Goal: Task Accomplishment & Management: Manage account settings

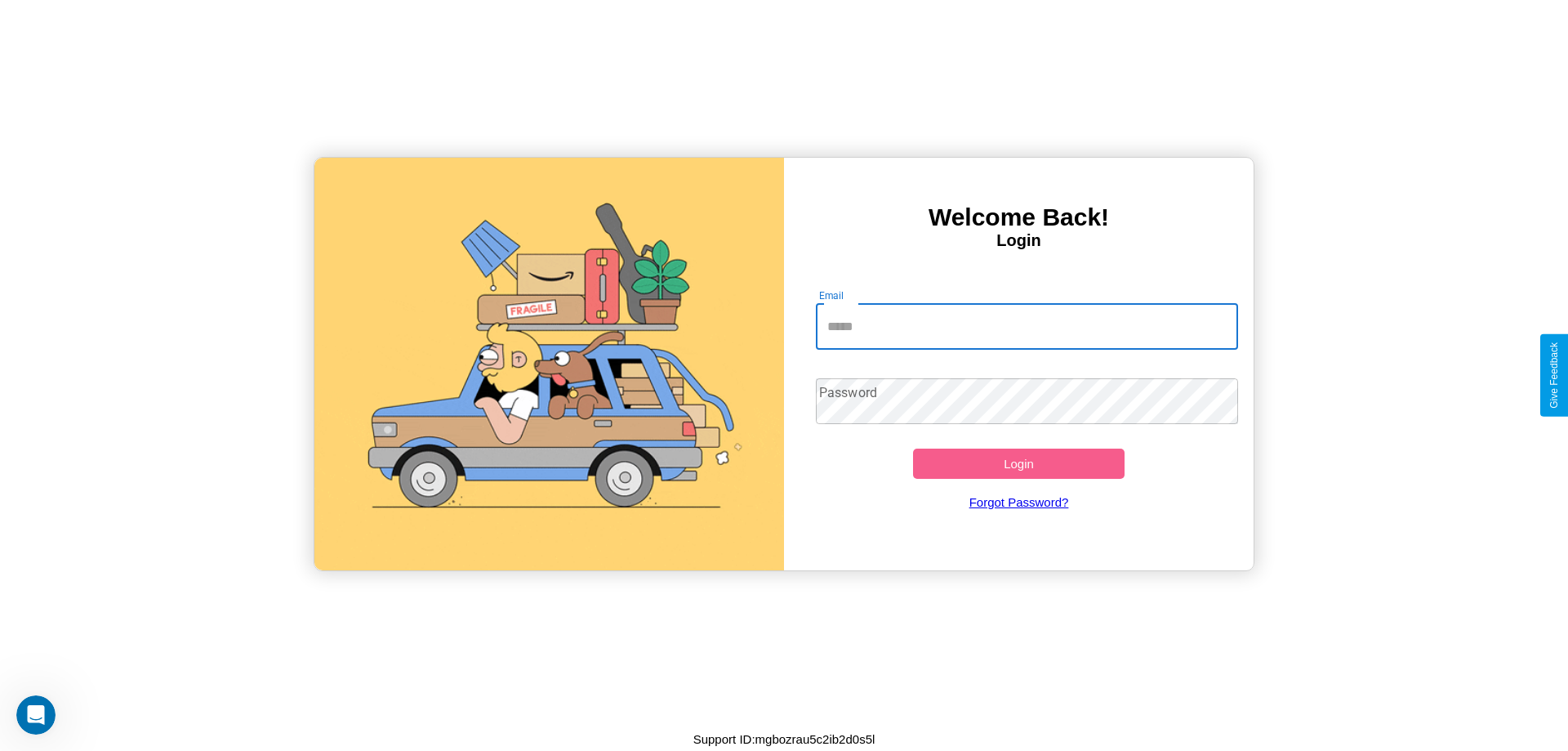
click at [1027, 326] on input "Email" at bounding box center [1027, 326] width 423 height 45
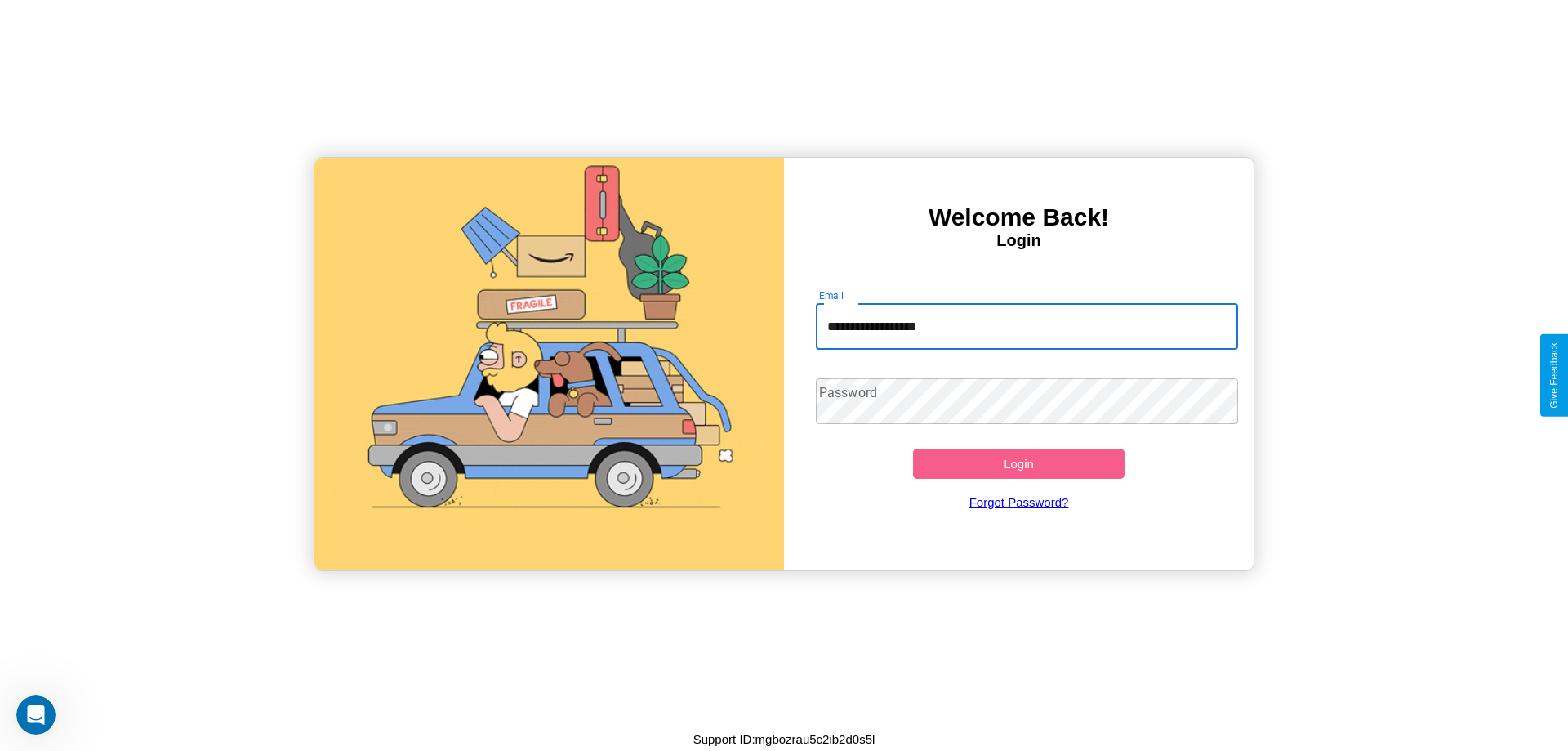
type input "**********"
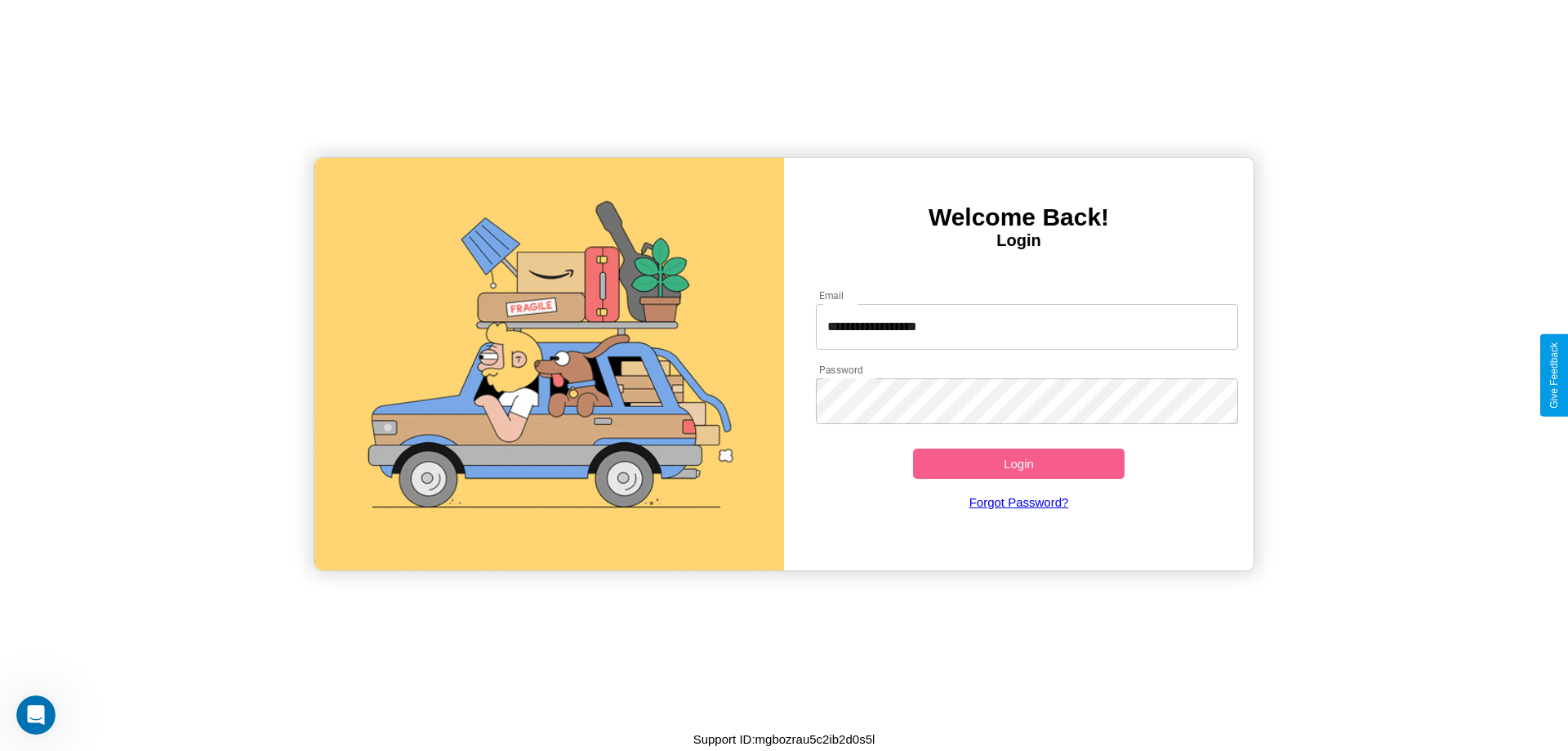
click at [1018, 463] on button "Login" at bounding box center [1019, 463] width 211 height 31
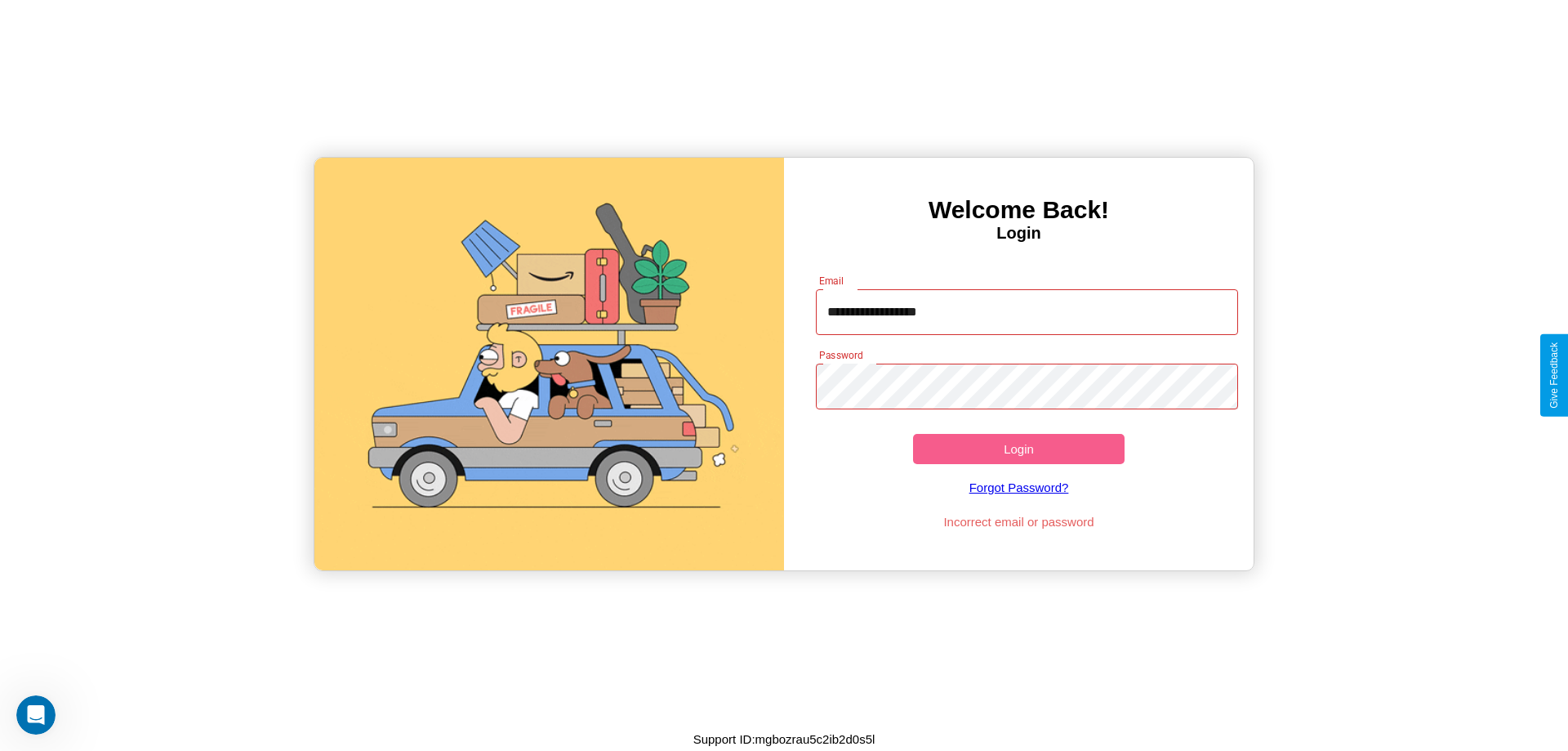
click at [1018, 448] on button "Login" at bounding box center [1019, 449] width 211 height 31
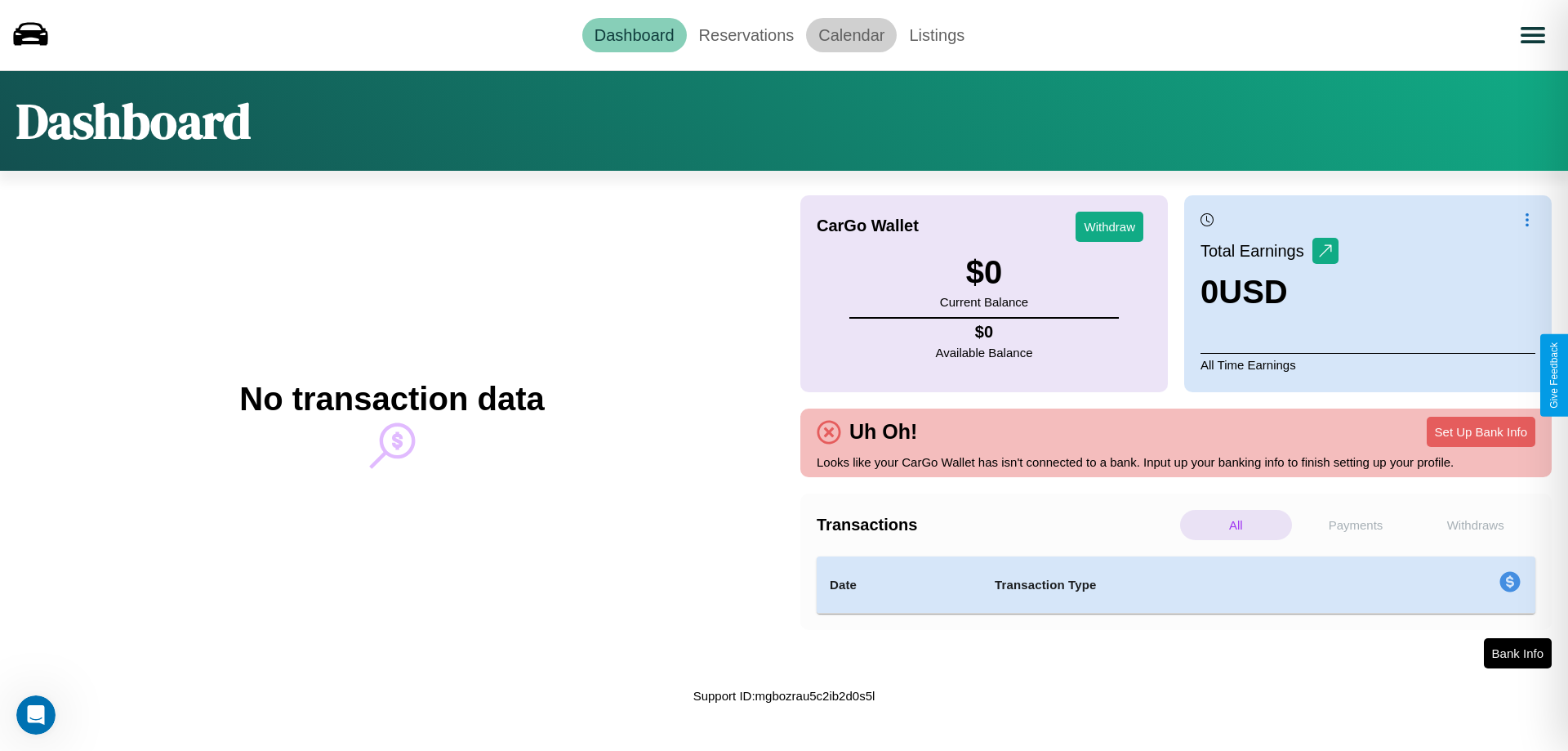
click at [851, 35] on link "Calendar" at bounding box center [852, 35] width 91 height 35
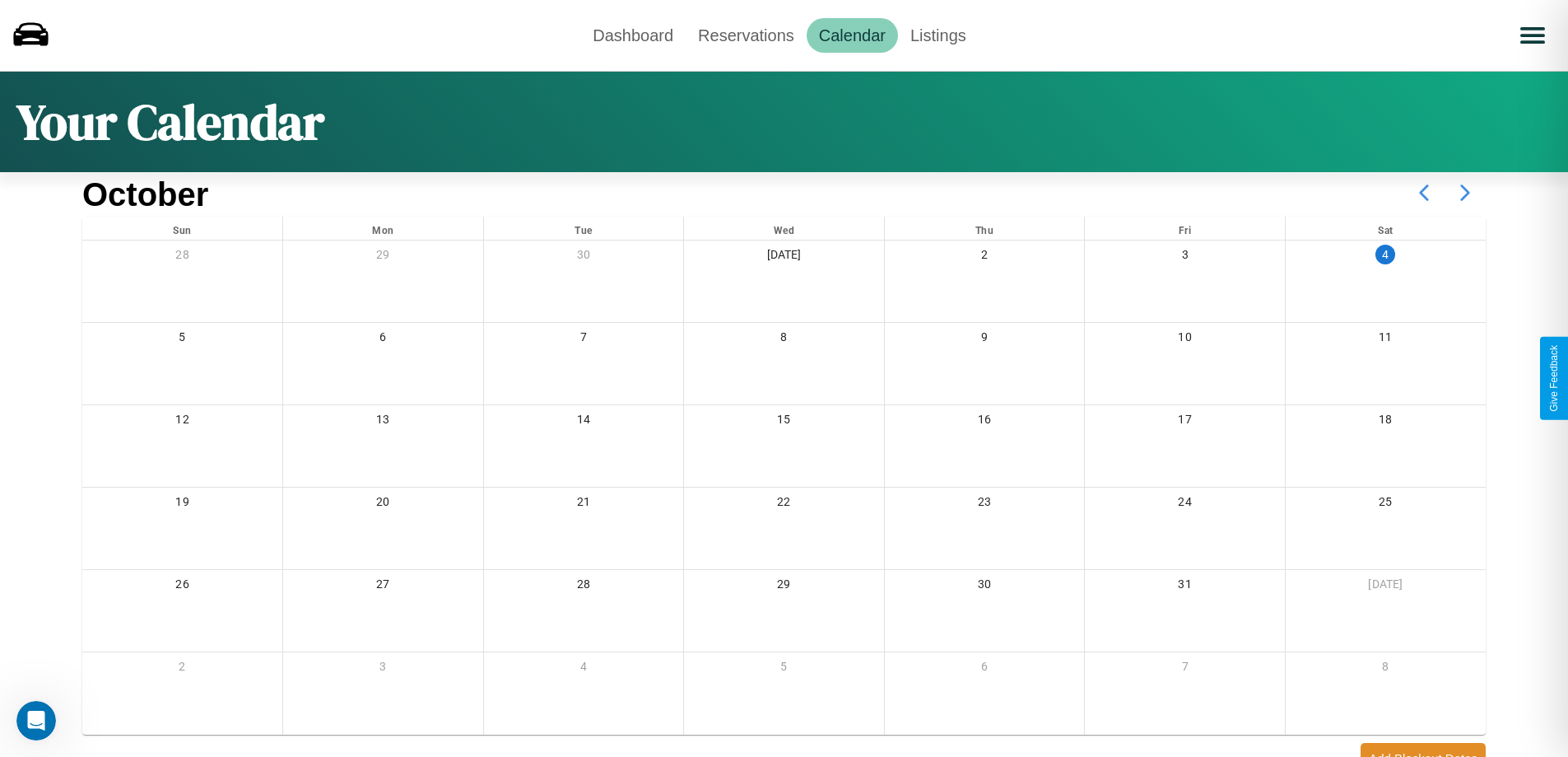
click at [1465, 193] on icon at bounding box center [1464, 192] width 41 height 41
click at [746, 35] on link "Reservations" at bounding box center [747, 36] width 121 height 35
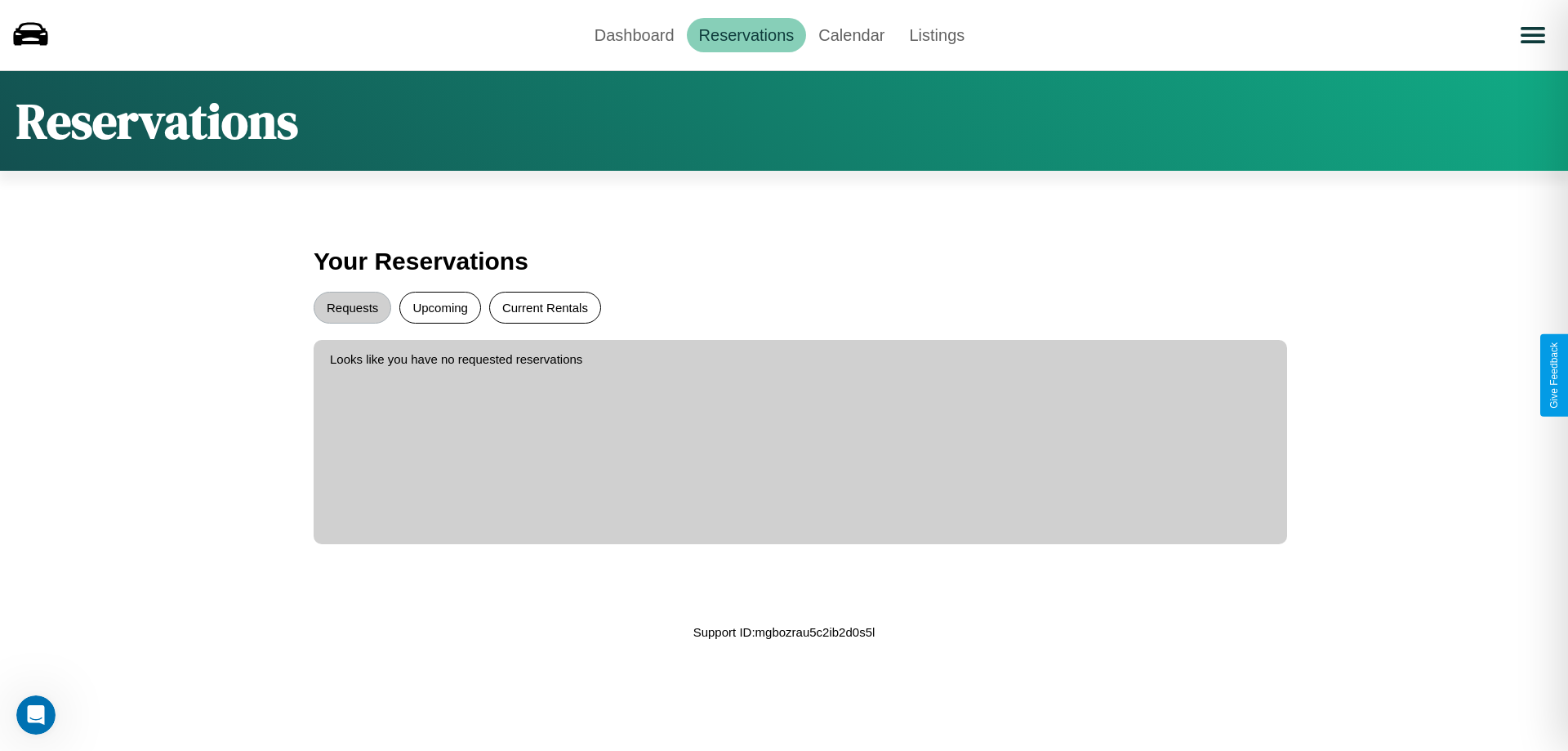
click at [545, 307] on button "Current Rentals" at bounding box center [545, 307] width 112 height 32
click at [352, 307] on button "Requests" at bounding box center [352, 307] width 78 height 32
click at [441, 307] on button "Upcoming" at bounding box center [440, 307] width 82 height 32
click at [634, 35] on link "Dashboard" at bounding box center [635, 35] width 105 height 35
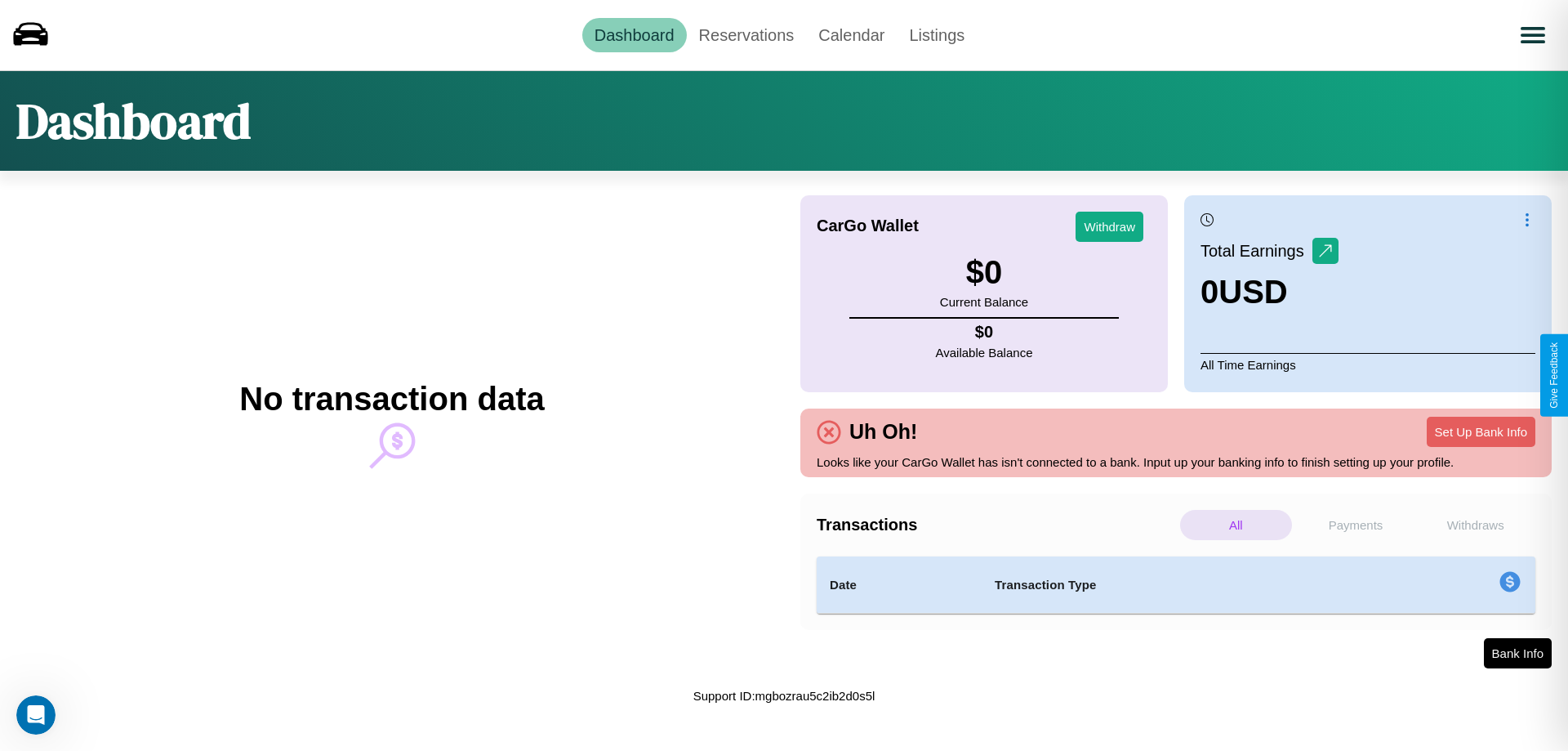
click at [1236, 524] on p "All" at bounding box center [1236, 525] width 112 height 31
click at [1476, 524] on p "Withdraws" at bounding box center [1476, 525] width 112 height 31
click at [1356, 524] on p "Payments" at bounding box center [1357, 525] width 112 height 31
click at [1481, 432] on button "Set Up Bank Info" at bounding box center [1481, 432] width 109 height 31
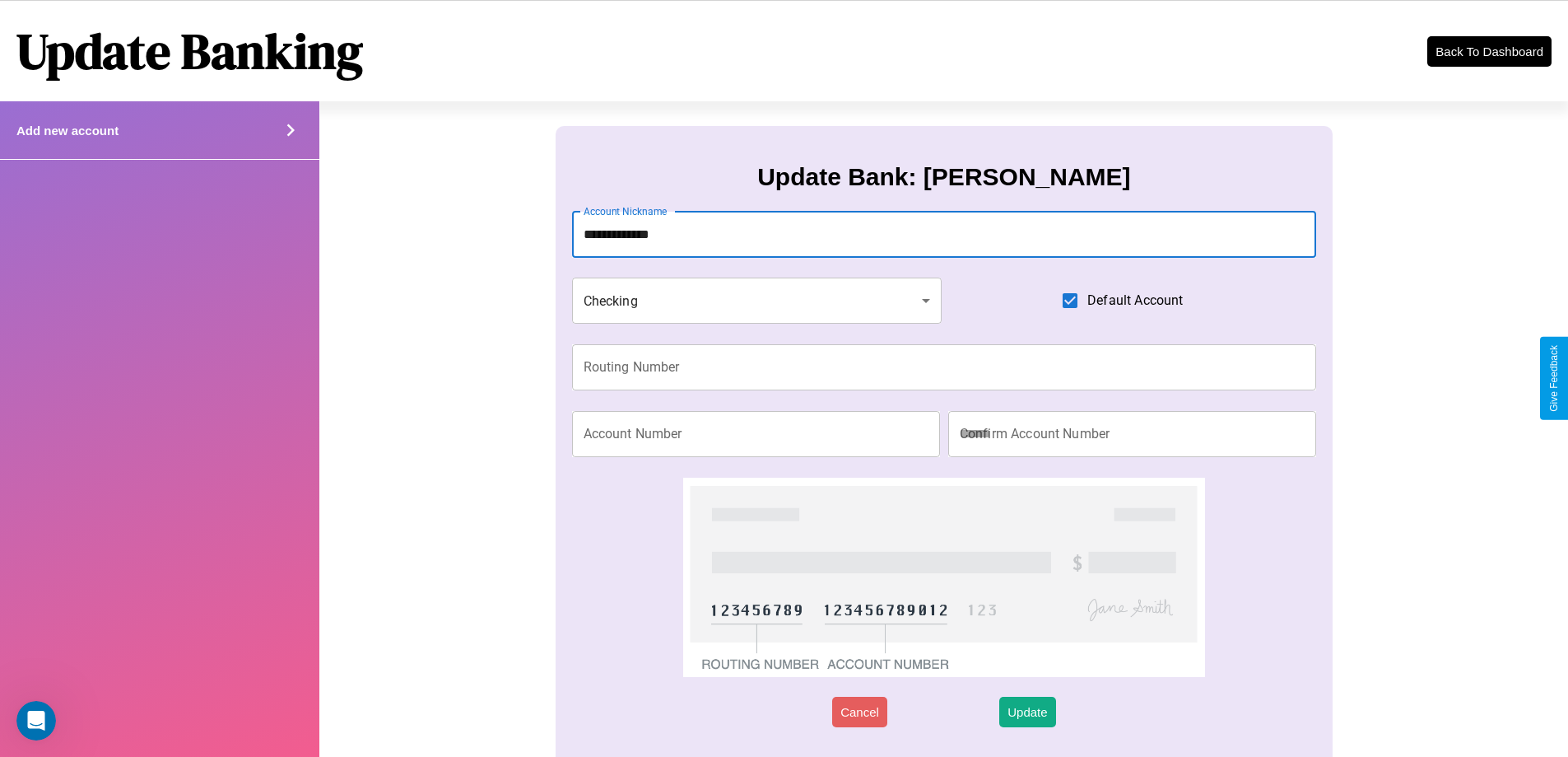
type input "**********"
